Goal: Transaction & Acquisition: Purchase product/service

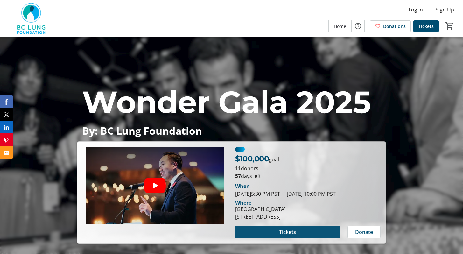
click at [255, 231] on span at bounding box center [287, 231] width 104 height 15
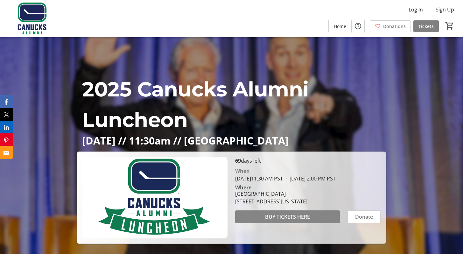
click at [308, 220] on span "BUY TICKETS HERE" at bounding box center [287, 217] width 45 height 8
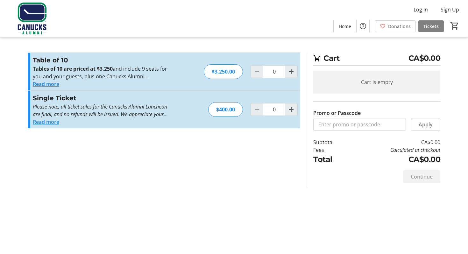
click at [52, 123] on button "Read more" at bounding box center [46, 122] width 26 height 8
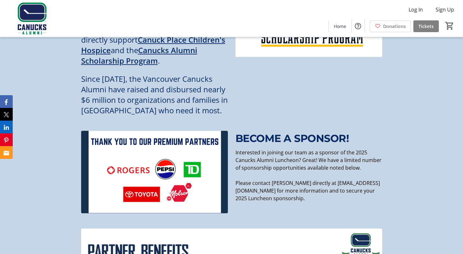
scroll to position [811, 0]
